Goal: Navigation & Orientation: Understand site structure

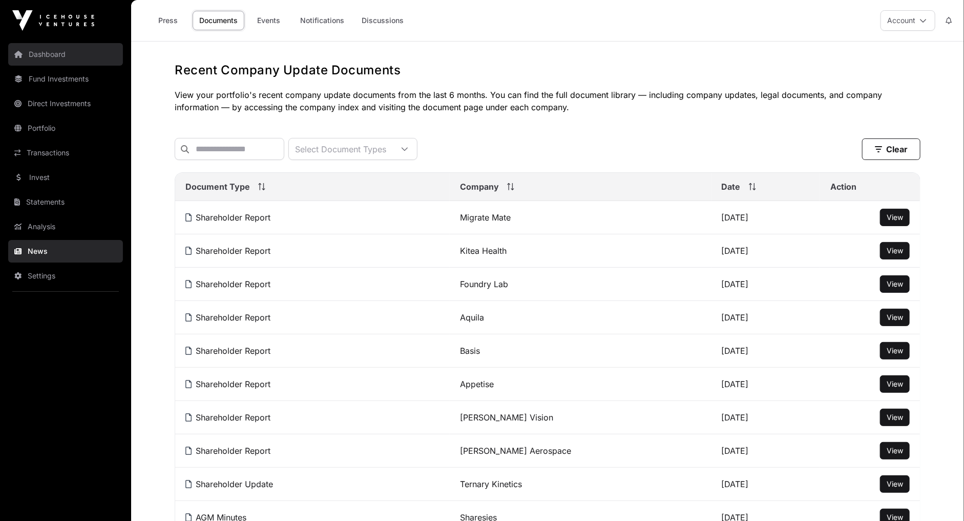
click at [55, 53] on link "Dashboard" at bounding box center [65, 54] width 115 height 23
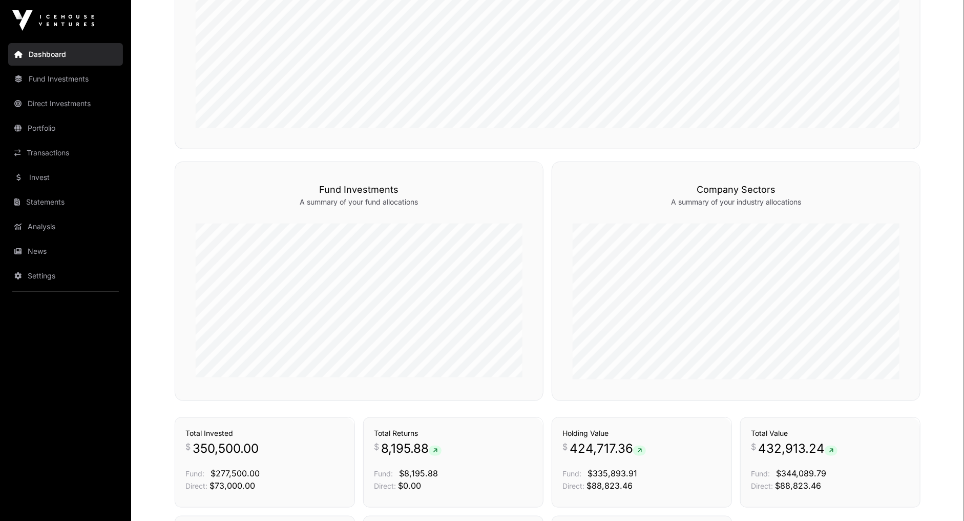
scroll to position [574, 0]
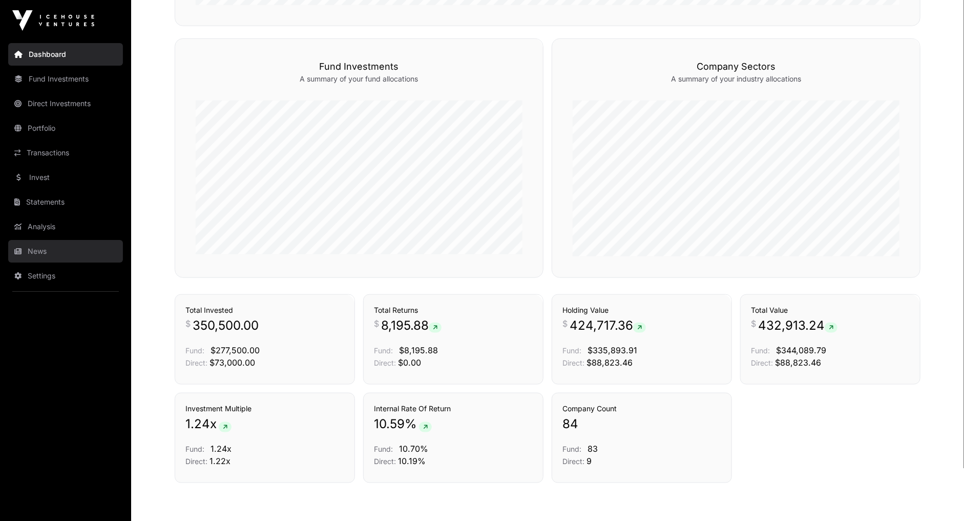
click at [38, 246] on link "News" at bounding box center [65, 251] width 115 height 23
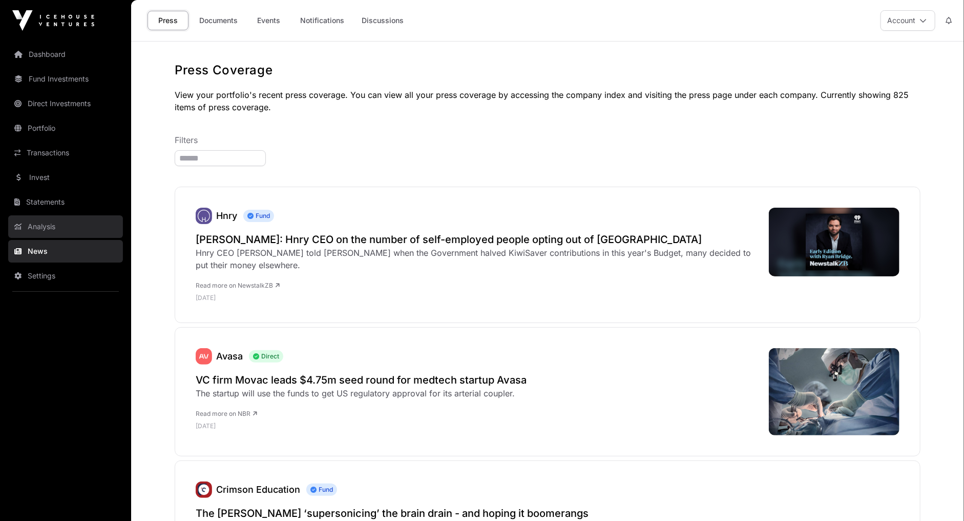
click at [59, 223] on link "Analysis" at bounding box center [65, 226] width 115 height 23
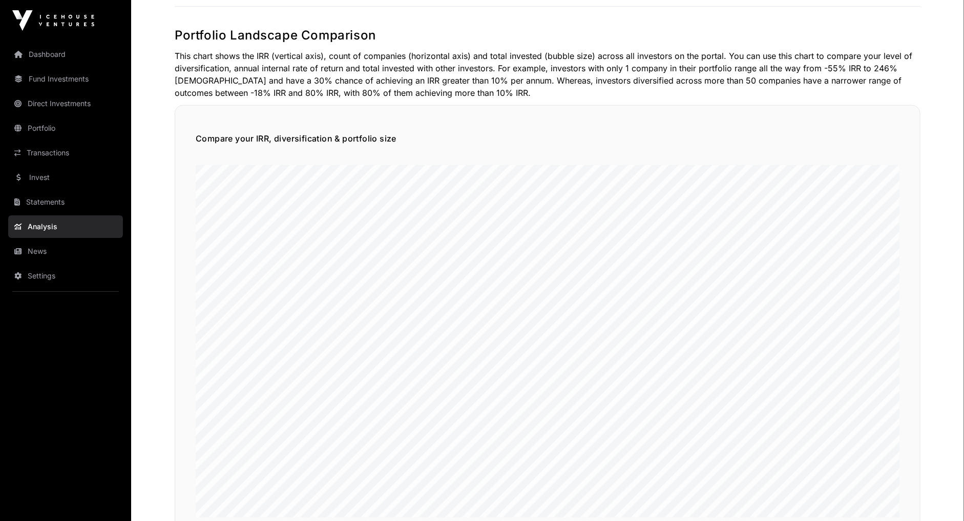
scroll to position [574, 0]
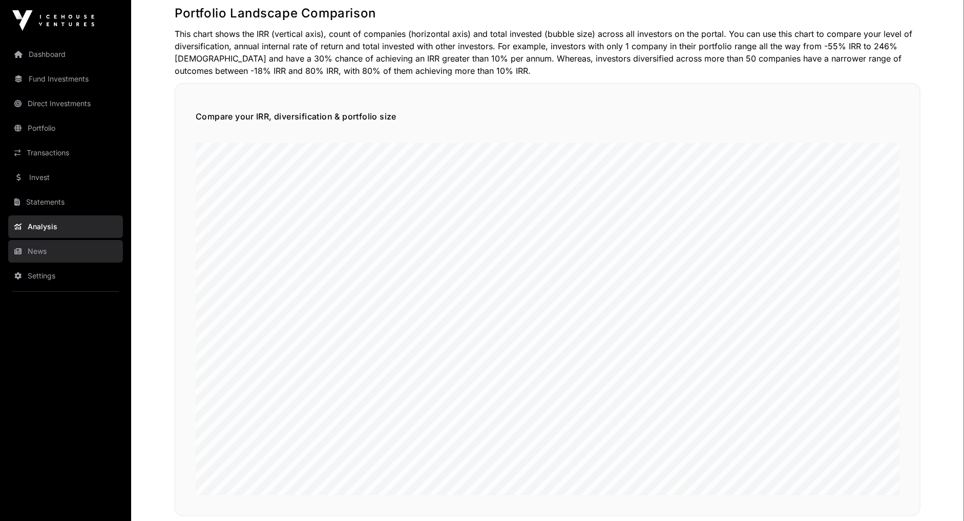
click at [36, 251] on link "News" at bounding box center [65, 251] width 115 height 23
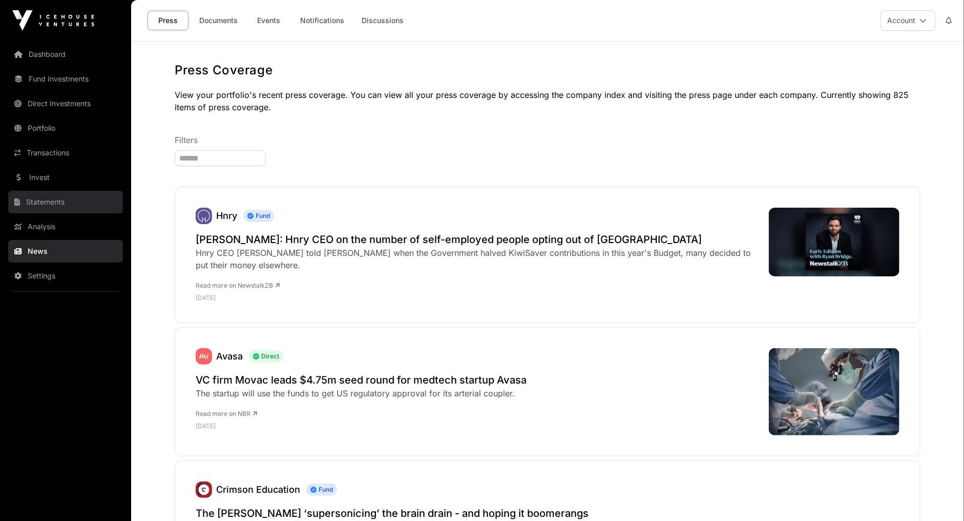
click at [51, 203] on link "Statements" at bounding box center [65, 202] width 115 height 23
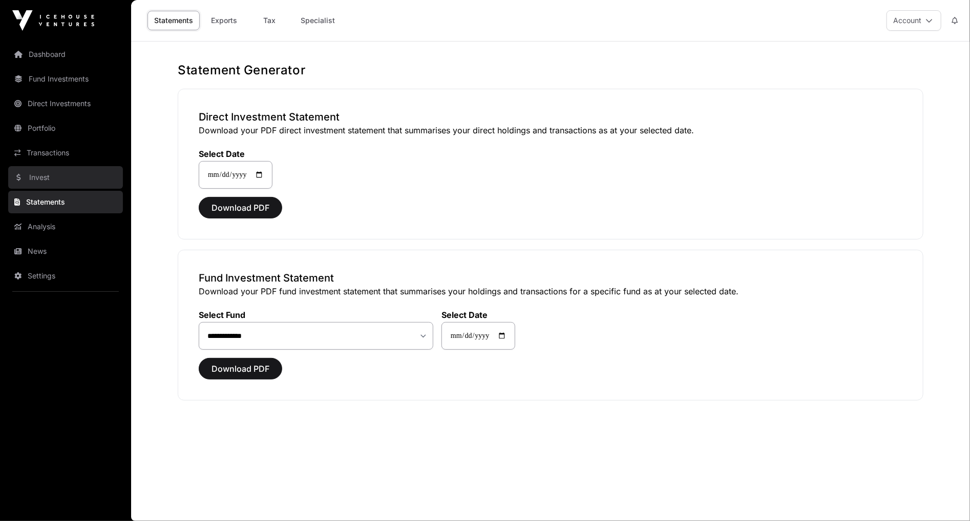
click at [49, 178] on link "Invest" at bounding box center [65, 177] width 115 height 23
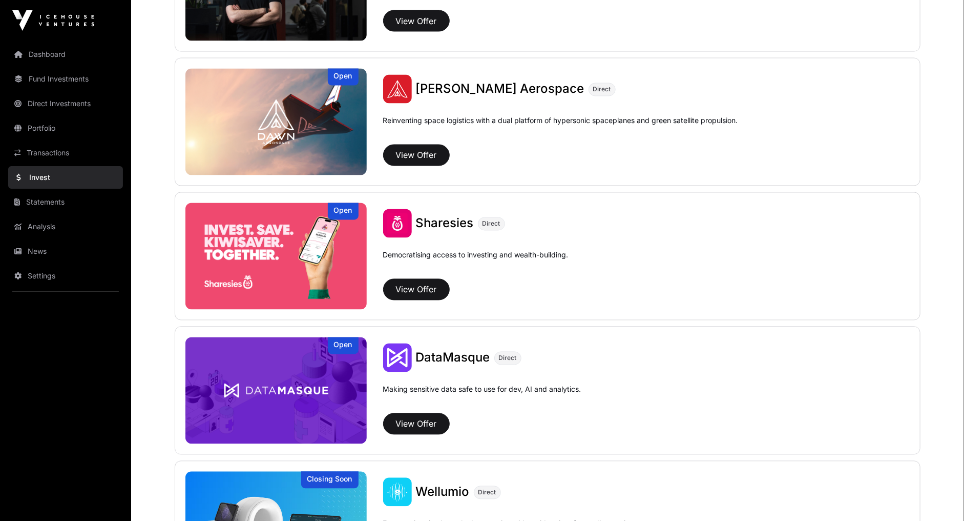
scroll to position [1299, 0]
